Goal: Check status: Check status

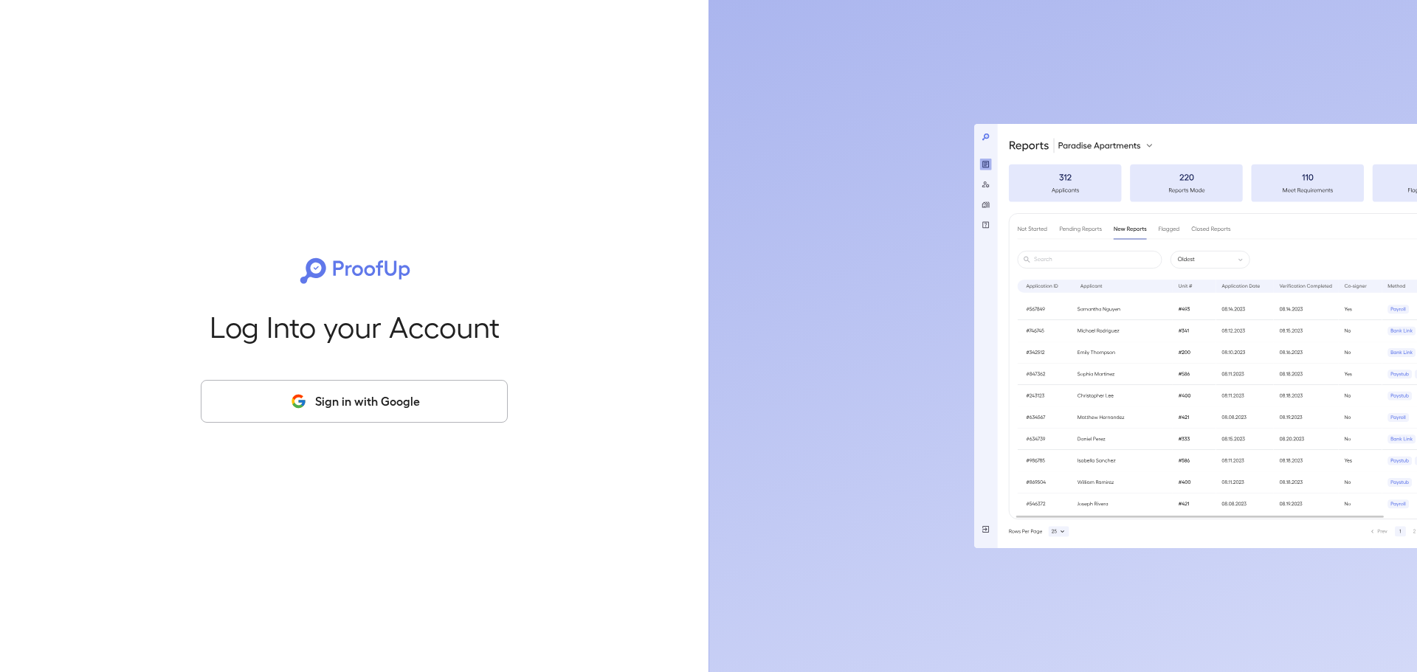
click at [393, 419] on button "Sign in with Google" at bounding box center [354, 401] width 307 height 43
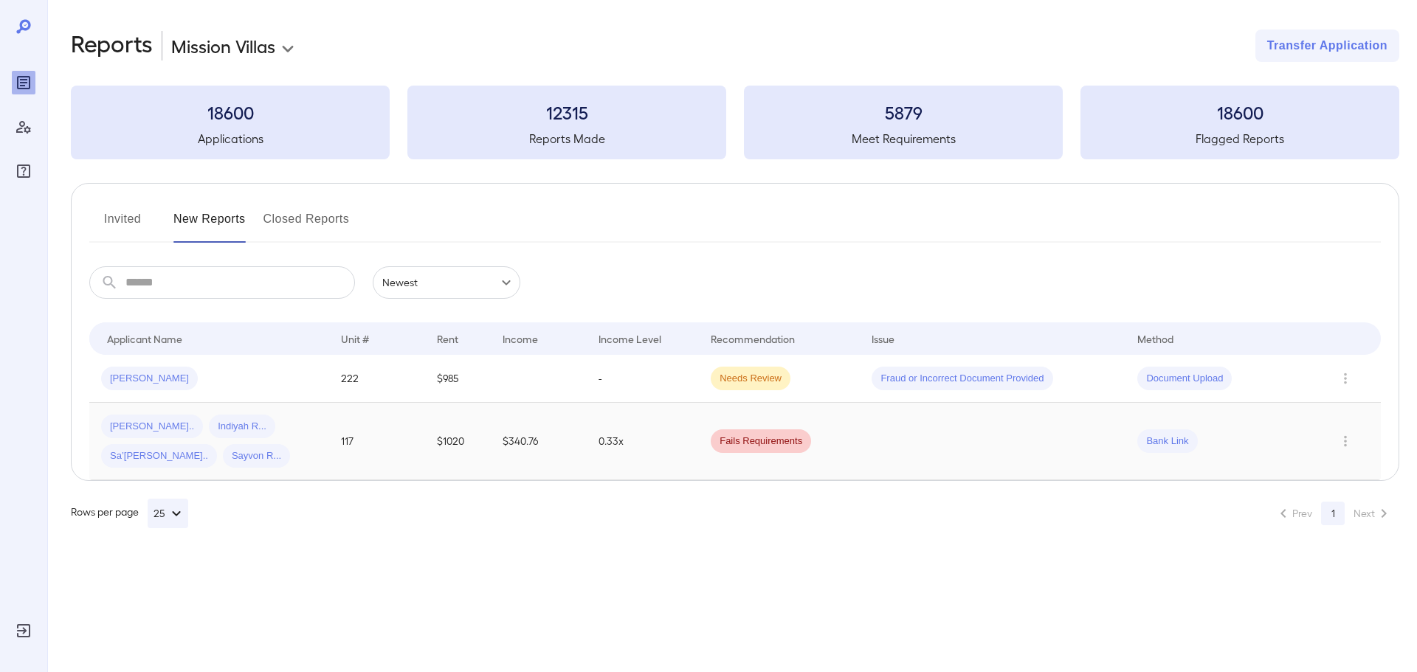
click at [223, 452] on span "Sayvon R..." at bounding box center [256, 456] width 67 height 14
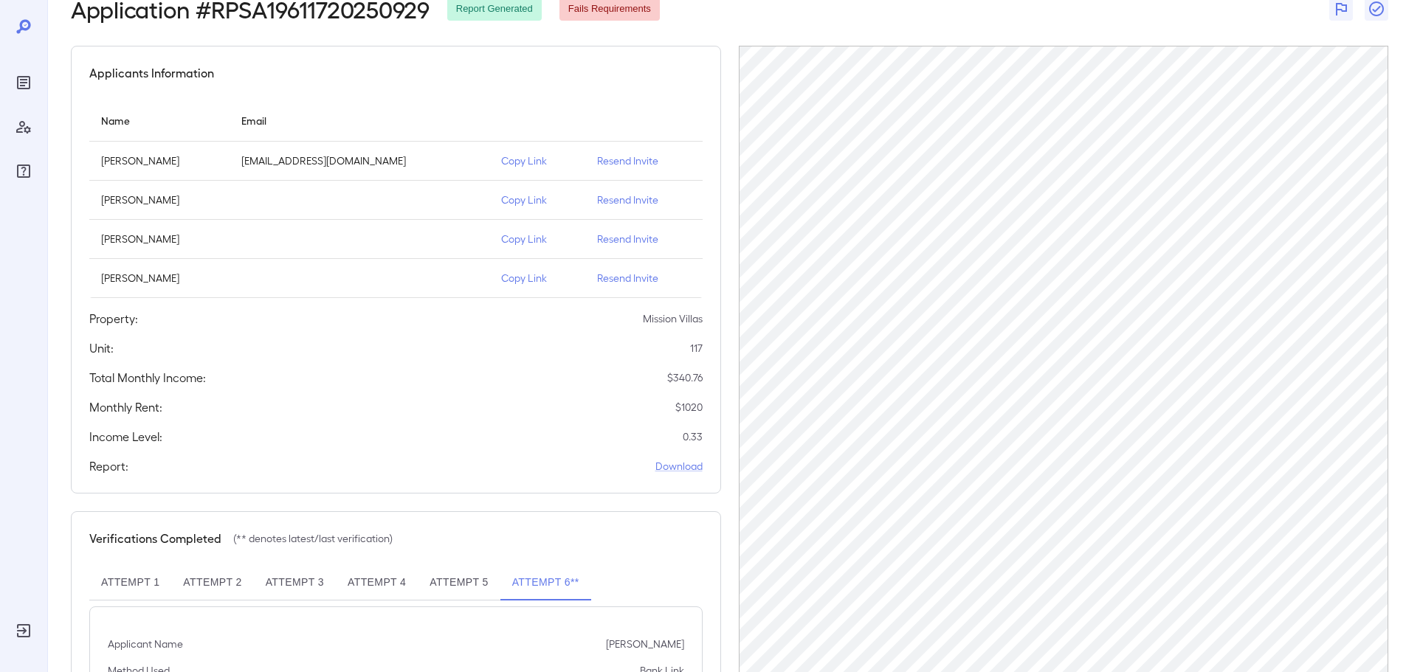
scroll to position [186, 0]
